Goal: Check status

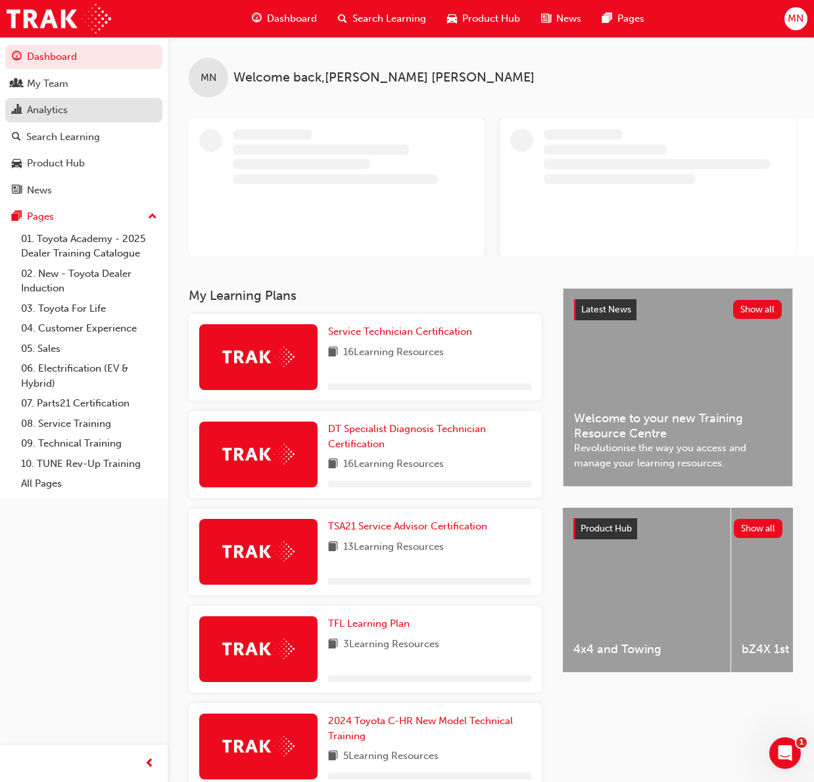
click at [35, 107] on div "Analytics" at bounding box center [47, 110] width 41 height 15
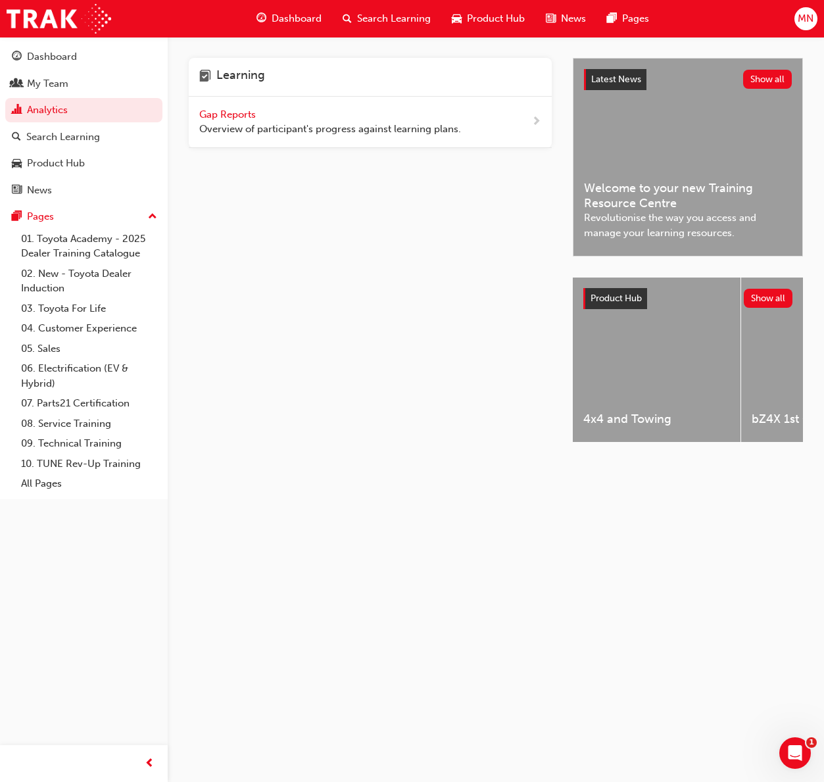
click at [247, 116] on span "Gap Reports" at bounding box center [228, 115] width 59 height 12
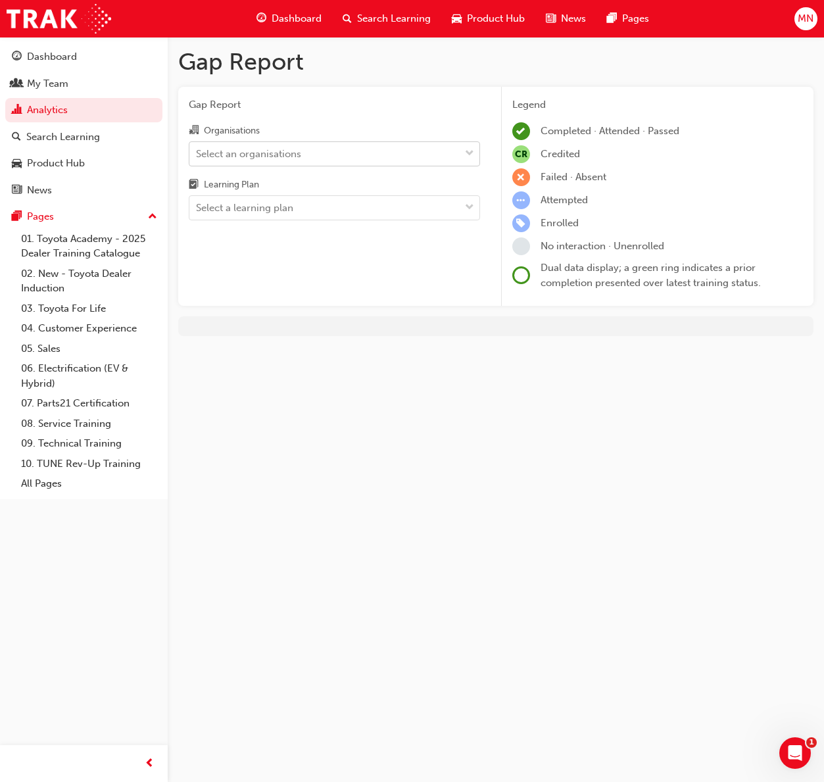
click at [292, 153] on div "Select an organisations" at bounding box center [248, 153] width 105 height 15
click at [197, 153] on input "Organisations Select an organisations" at bounding box center [196, 152] width 1 height 11
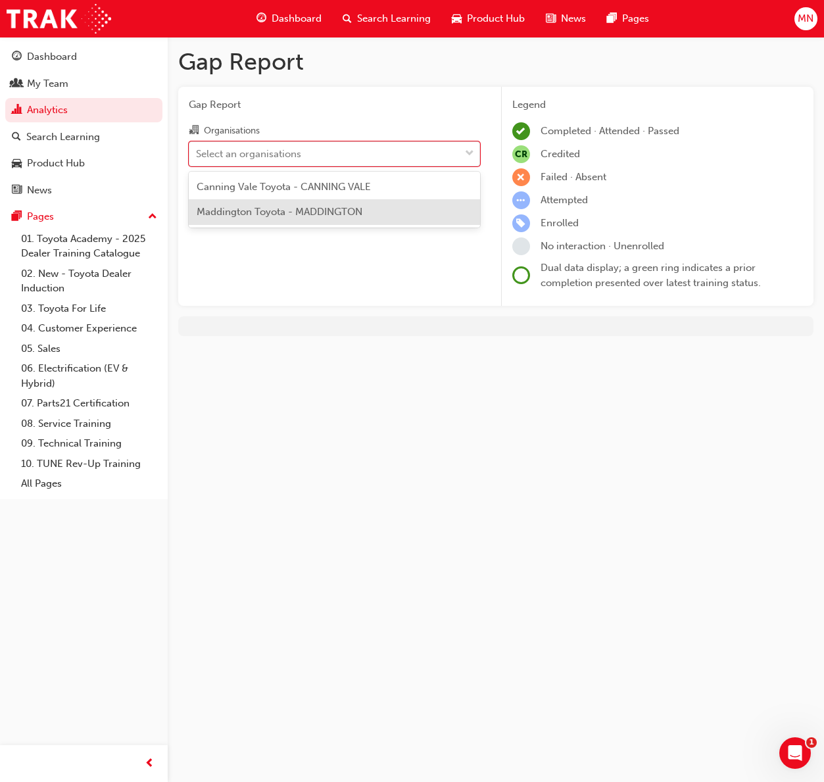
click at [278, 218] on div "Maddington Toyota - MADDINGTON" at bounding box center [334, 212] width 291 height 26
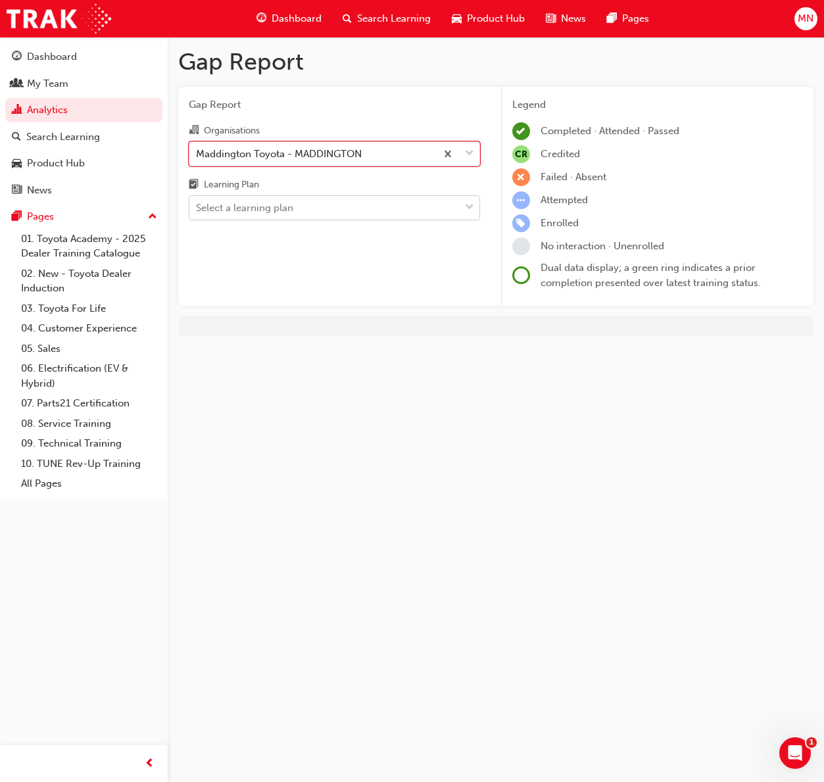
click at [276, 203] on div "Select a learning plan" at bounding box center [244, 208] width 97 height 15
click at [197, 203] on input "Learning Plan Select a learning plan" at bounding box center [196, 207] width 1 height 11
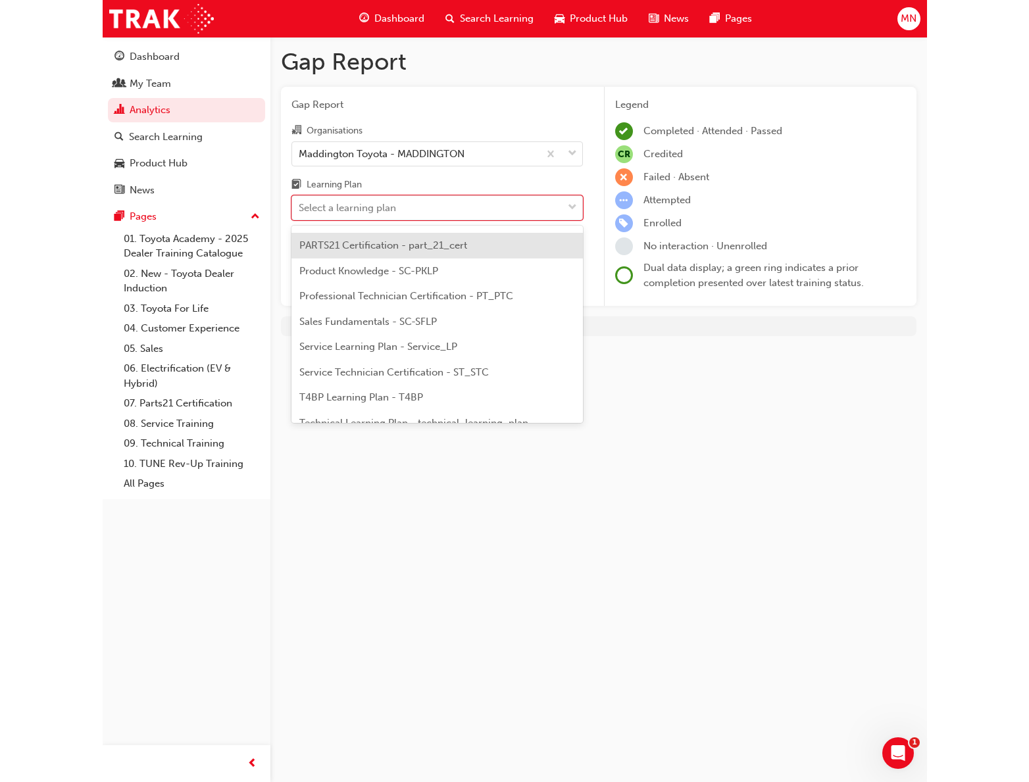
scroll to position [461, 0]
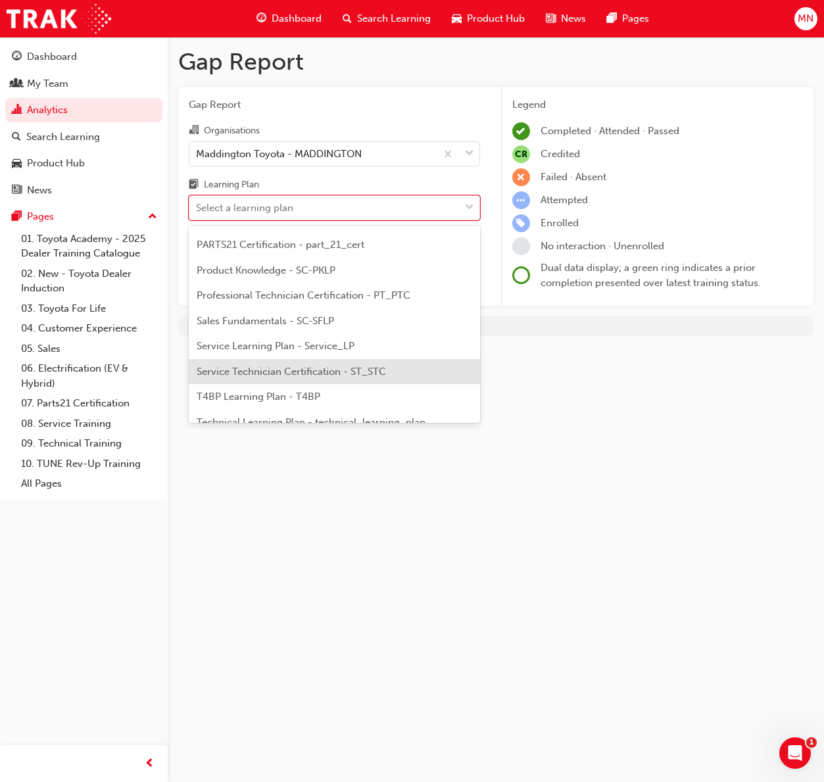
click at [259, 378] on span "Service Technician Certification - ST_STC" at bounding box center [291, 372] width 189 height 12
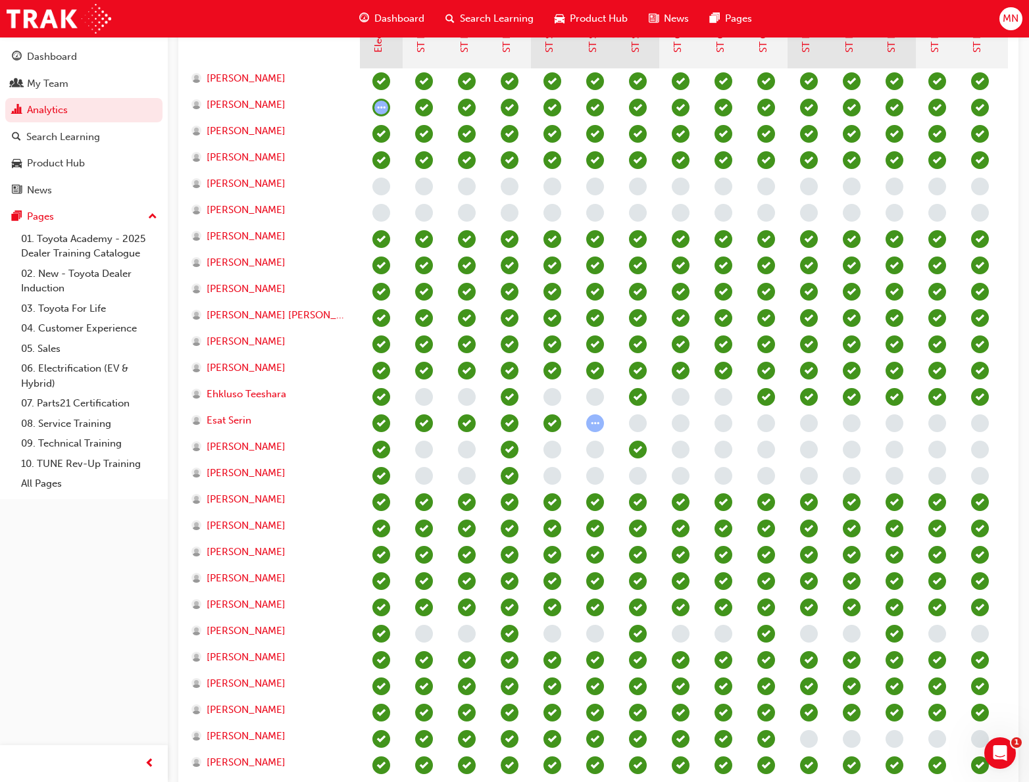
scroll to position [526, 0]
